Goal: Check status

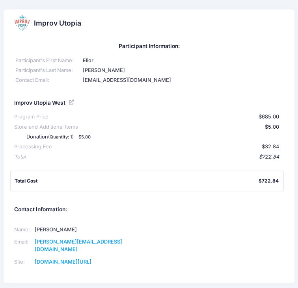
click at [44, 26] on h2 "Improv Utopia" at bounding box center [57, 23] width 47 height 8
click at [17, 28] on div at bounding box center [22, 23] width 16 height 16
drag, startPoint x: 17, startPoint y: 28, endPoint x: 22, endPoint y: 23, distance: 7.5
click at [22, 23] on div at bounding box center [22, 23] width 16 height 16
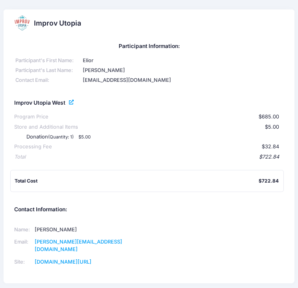
click at [75, 102] on icon at bounding box center [72, 102] width 6 height 0
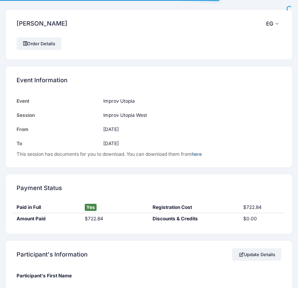
click at [0, 0] on div at bounding box center [0, 0] width 0 height 0
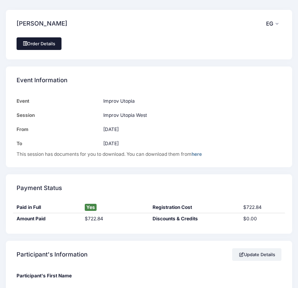
click at [52, 44] on link "Order Details" at bounding box center [39, 43] width 45 height 13
